Goal: Transaction & Acquisition: Purchase product/service

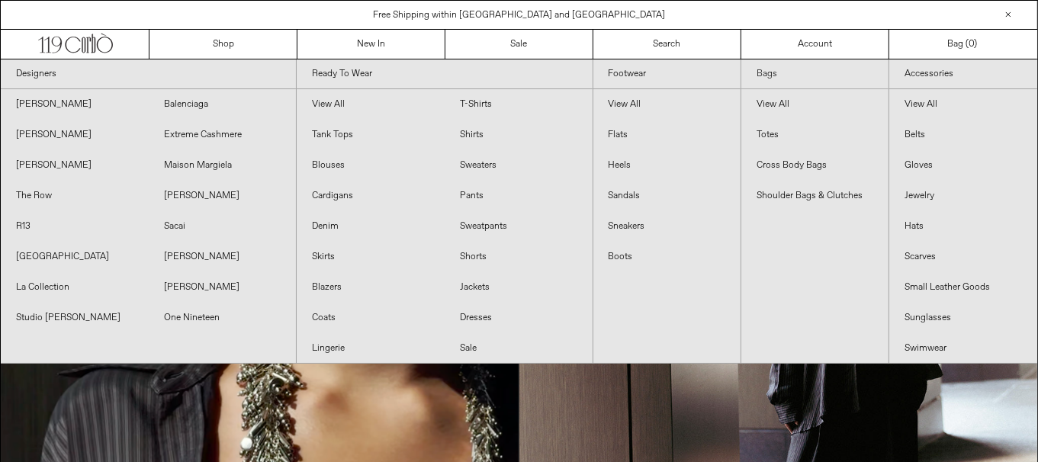
click at [778, 76] on link "Bags" at bounding box center [815, 75] width 147 height 30
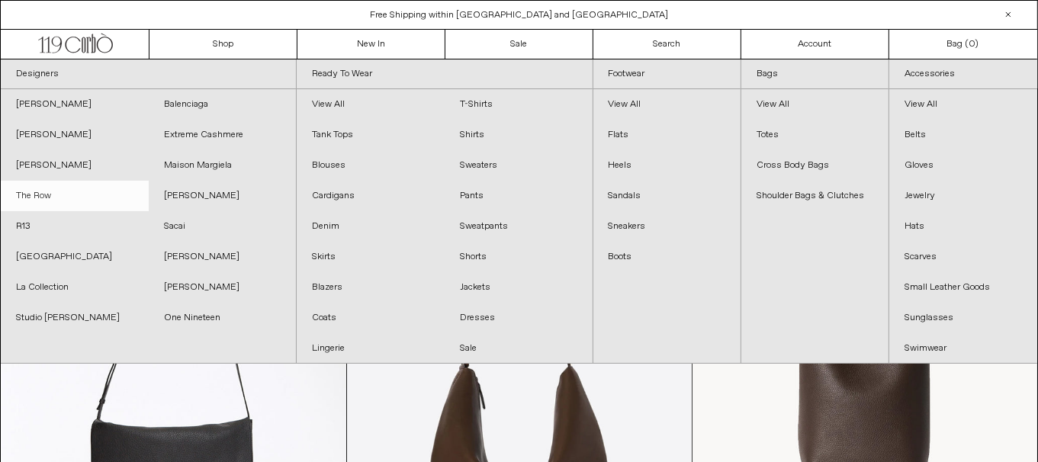
drag, startPoint x: 76, startPoint y: 196, endPoint x: 89, endPoint y: 204, distance: 15.7
click at [76, 196] on link "The Row" at bounding box center [75, 196] width 148 height 31
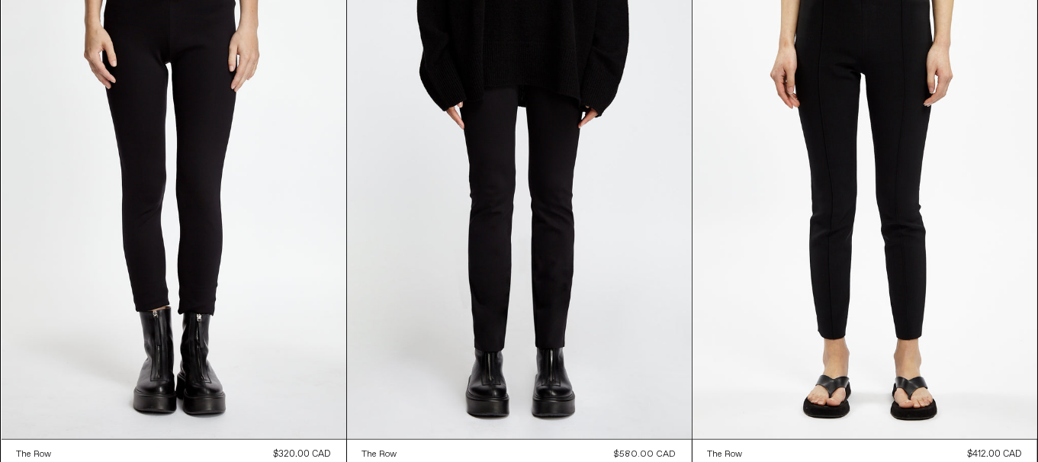
scroll to position [18238, 0]
